Goal: Information Seeking & Learning: Learn about a topic

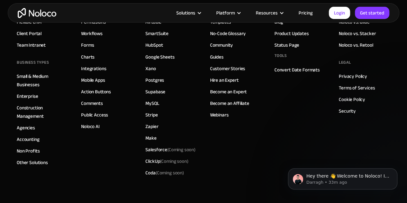
scroll to position [1691, 0]
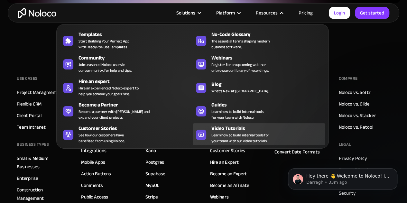
click at [275, 135] on div "Video Tutorials Learn how to build internal tools for your team with our video …" at bounding box center [266, 133] width 111 height 19
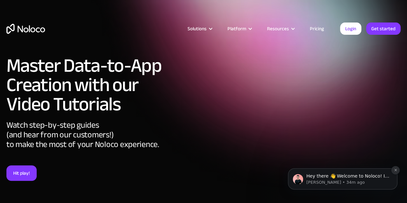
click at [395, 171] on icon "Dismiss notification" at bounding box center [396, 170] width 4 height 4
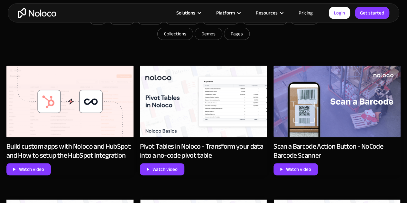
scroll to position [297, 0]
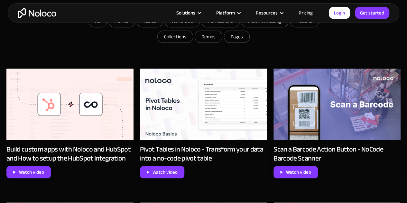
click at [43, 106] on img at bounding box center [69, 103] width 127 height 71
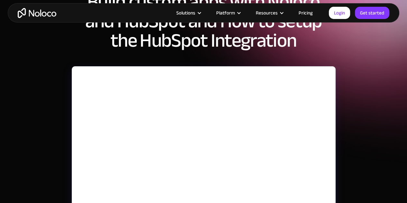
scroll to position [141, 0]
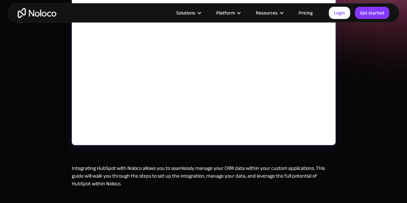
click at [34, 85] on div "September 25, 2024 Build custom apps with Noloco and HubSpot and How to setup t…" at bounding box center [203, 51] width 407 height 384
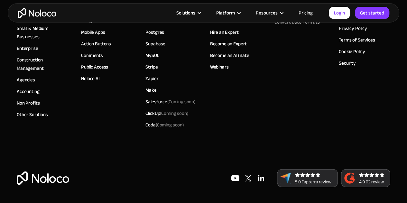
scroll to position [3140, 0]
drag, startPoint x: 406, startPoint y: 188, endPoint x: 403, endPoint y: 180, distance: 8.2
click at [403, 180] on footer "Use Cases Project Managment Flexible CRM Client Portal Team Intranet BUSINESS T…" at bounding box center [203, 63] width 407 height 278
